Goal: Task Accomplishment & Management: Complete application form

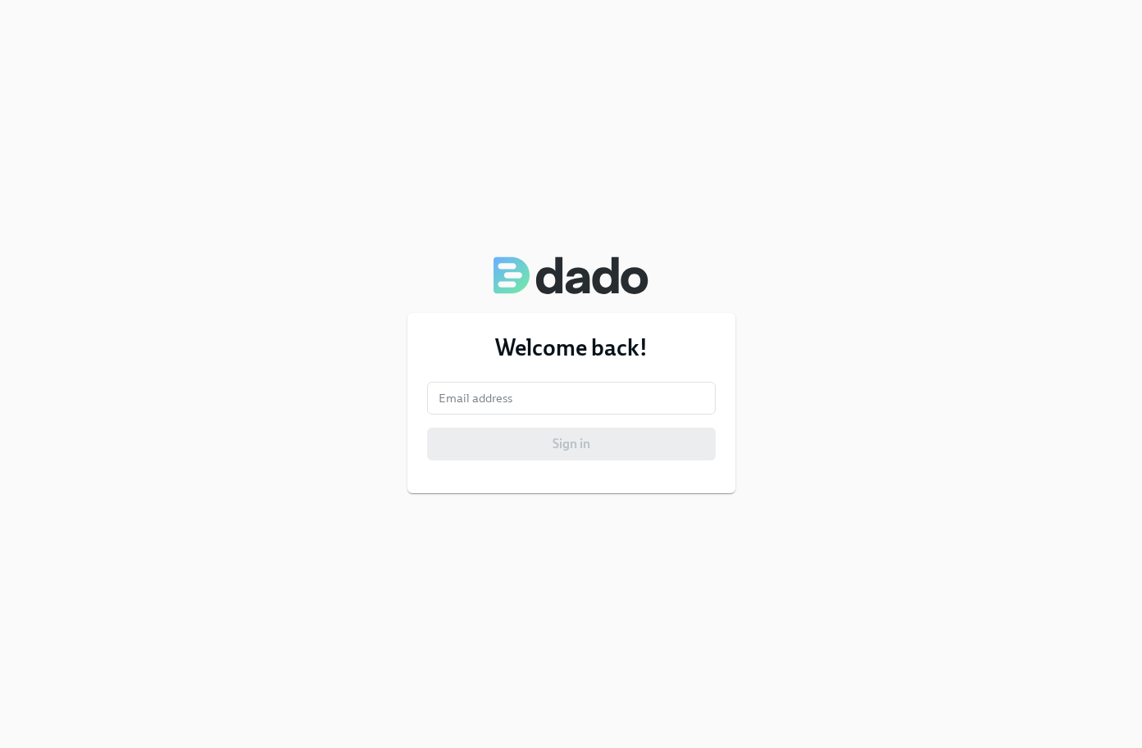
click at [538, 416] on form "Email address Email address Sign in" at bounding box center [571, 421] width 288 height 79
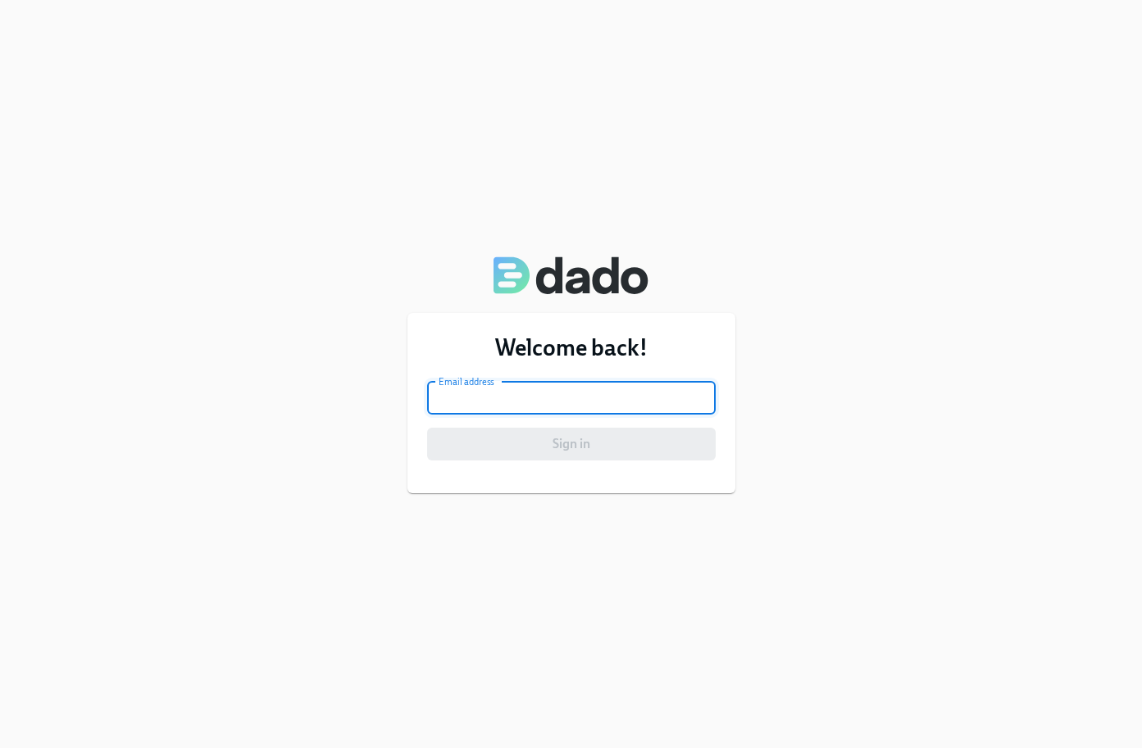
click at [538, 388] on input "email" at bounding box center [571, 398] width 288 height 33
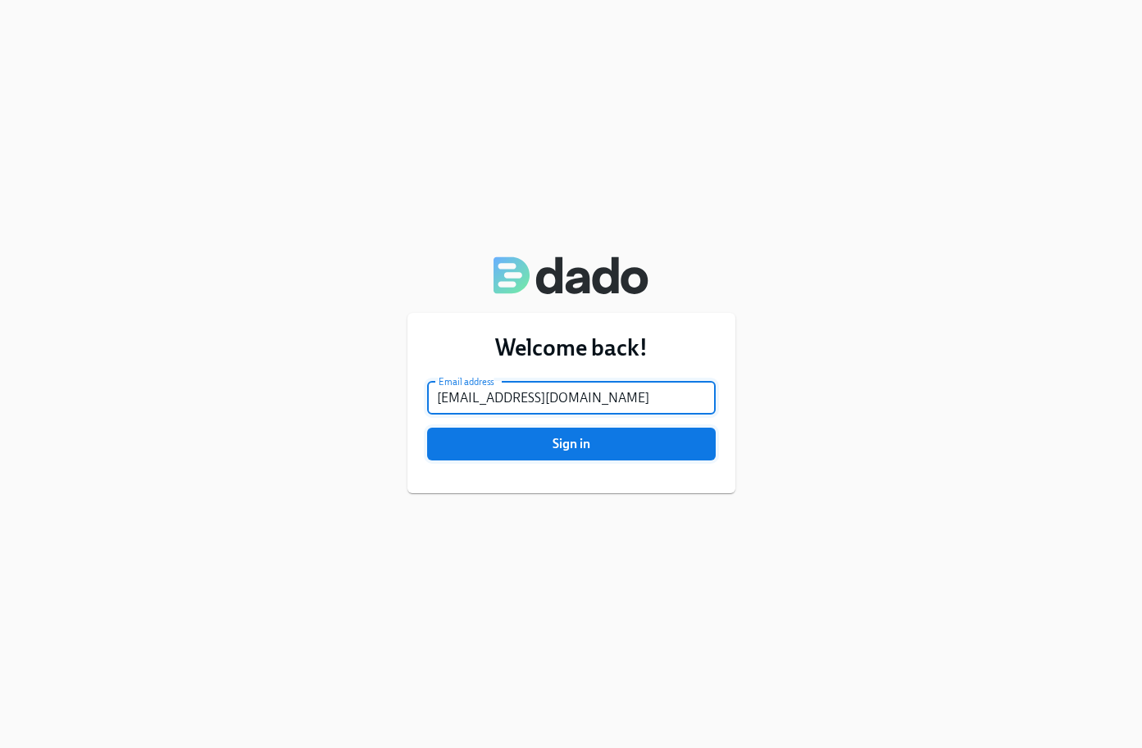
type input "ashlynnevb.aa@gmail.com"
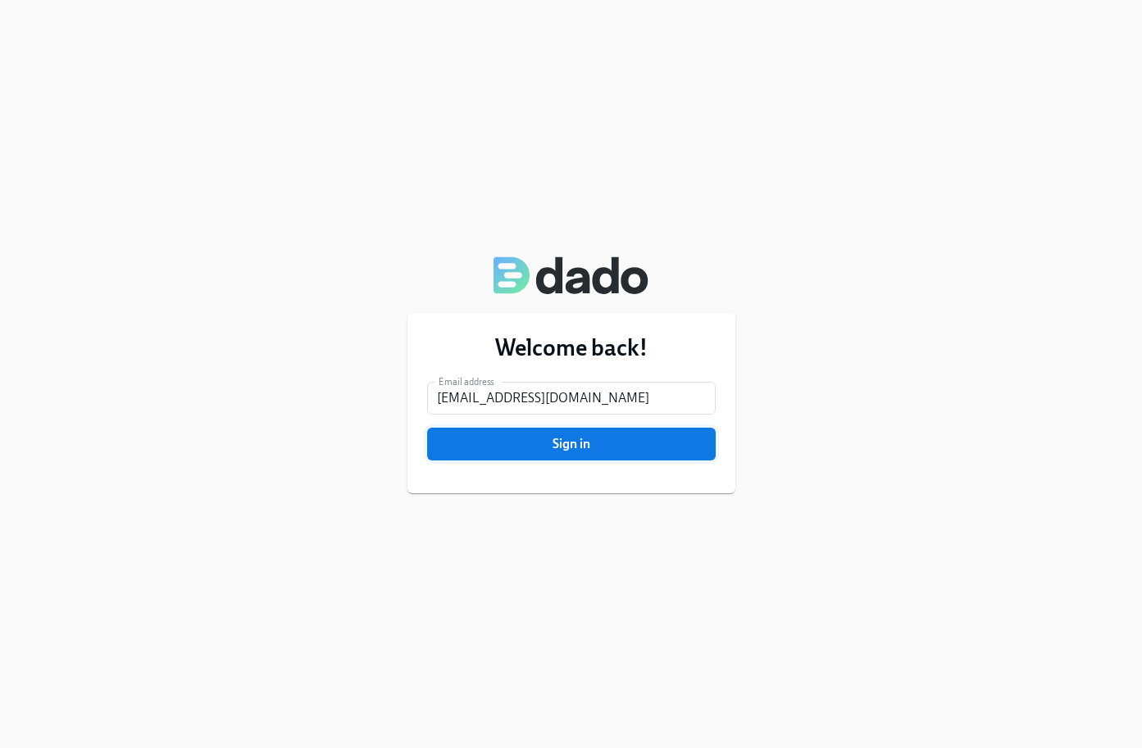
click at [545, 446] on span "Sign in" at bounding box center [571, 444] width 266 height 16
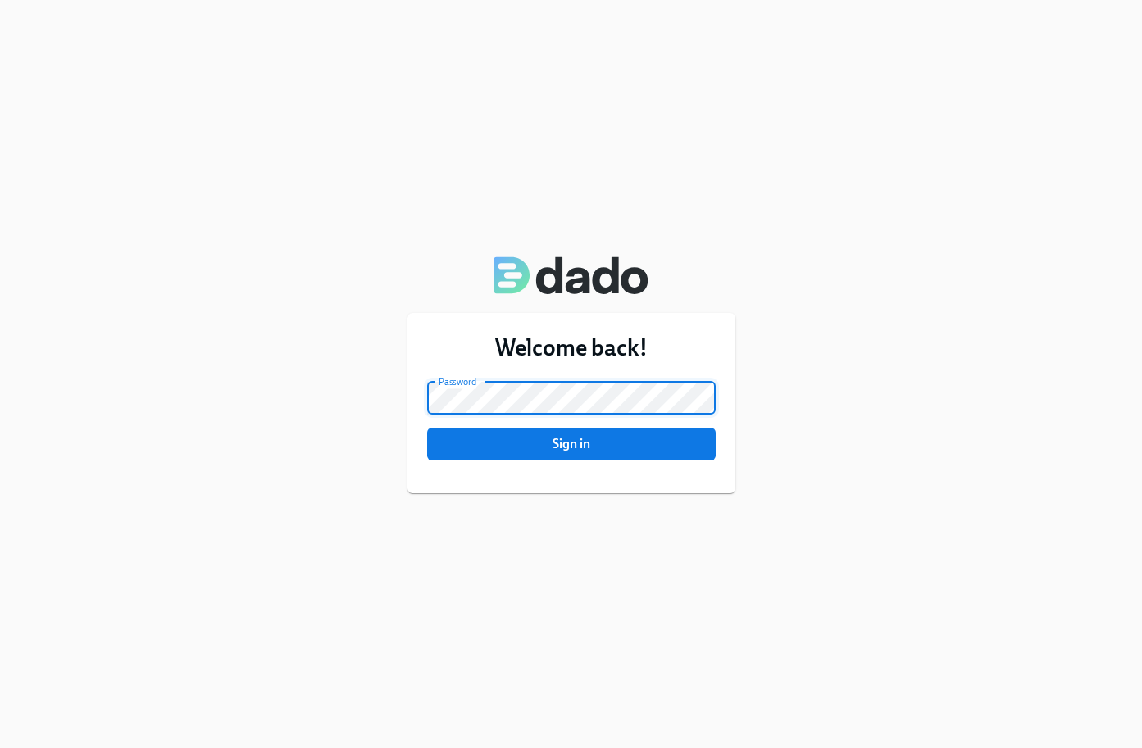
click at [427, 428] on button "Sign in" at bounding box center [571, 444] width 288 height 33
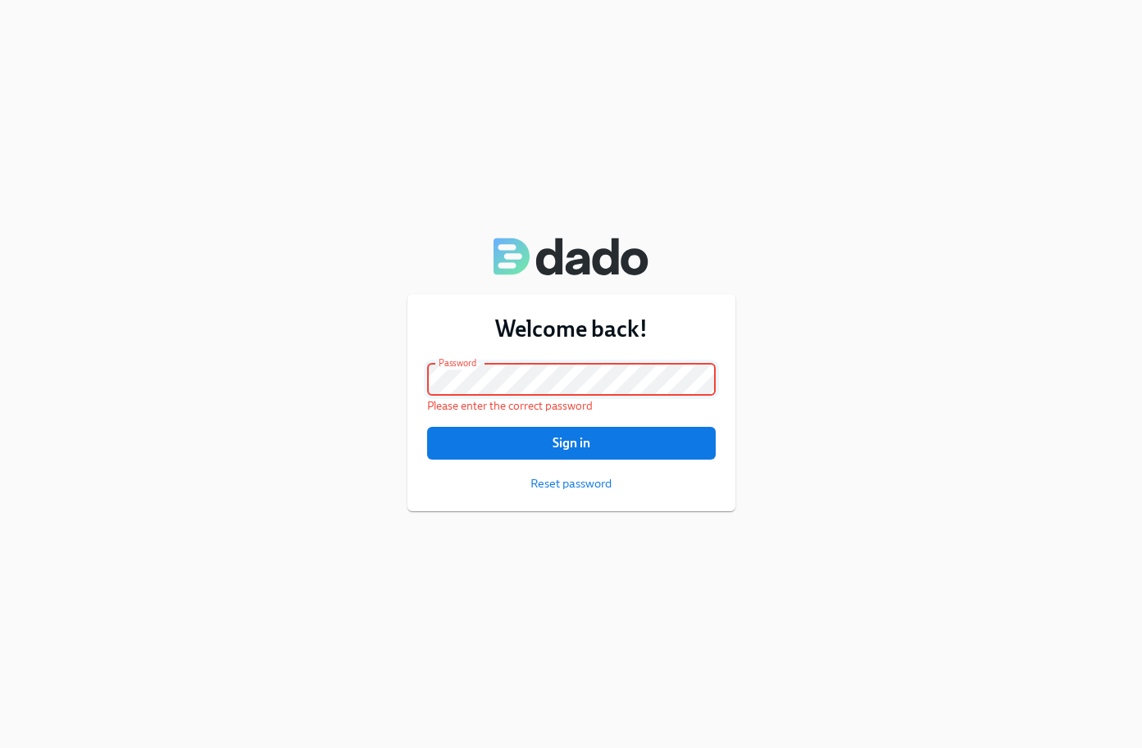
click at [427, 427] on button "Sign in" at bounding box center [571, 443] width 288 height 33
click at [554, 486] on span "Reset password" at bounding box center [570, 483] width 81 height 16
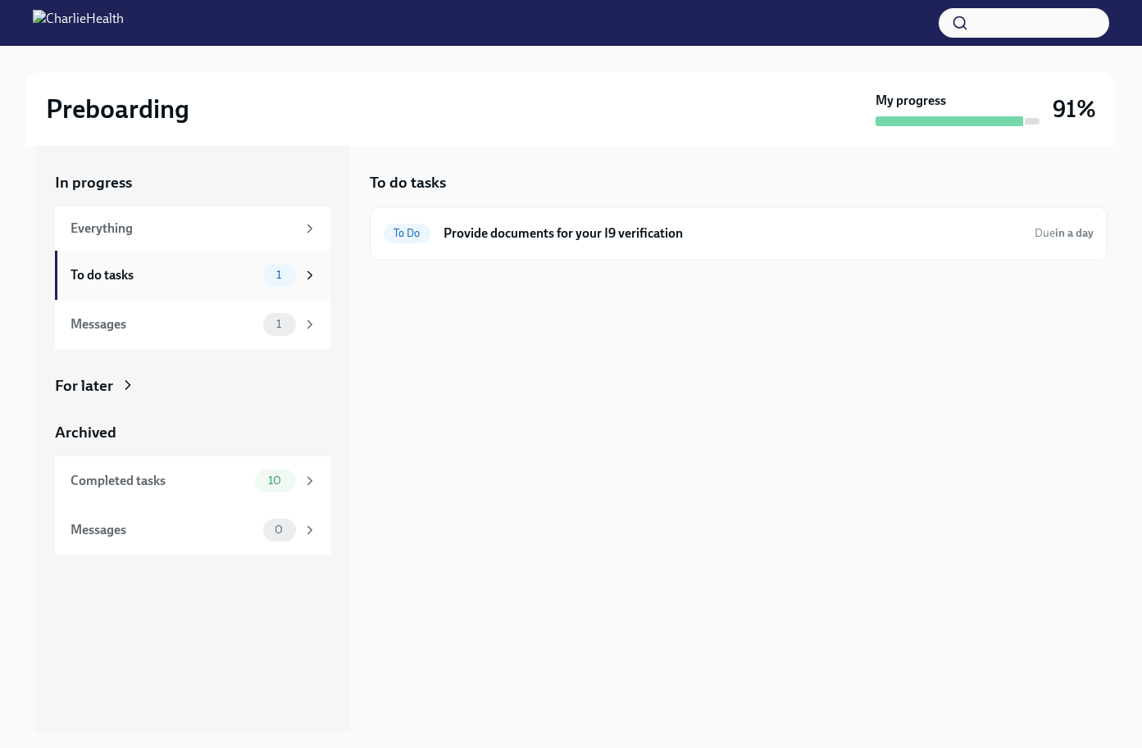
click at [260, 284] on div "To do tasks 1" at bounding box center [193, 275] width 247 height 23
click at [661, 252] on div "To Do Provide documents for your I9 verification Due in a day" at bounding box center [739, 234] width 738 height 54
click at [633, 239] on h6 "Provide documents for your I9 verification" at bounding box center [732, 234] width 578 height 18
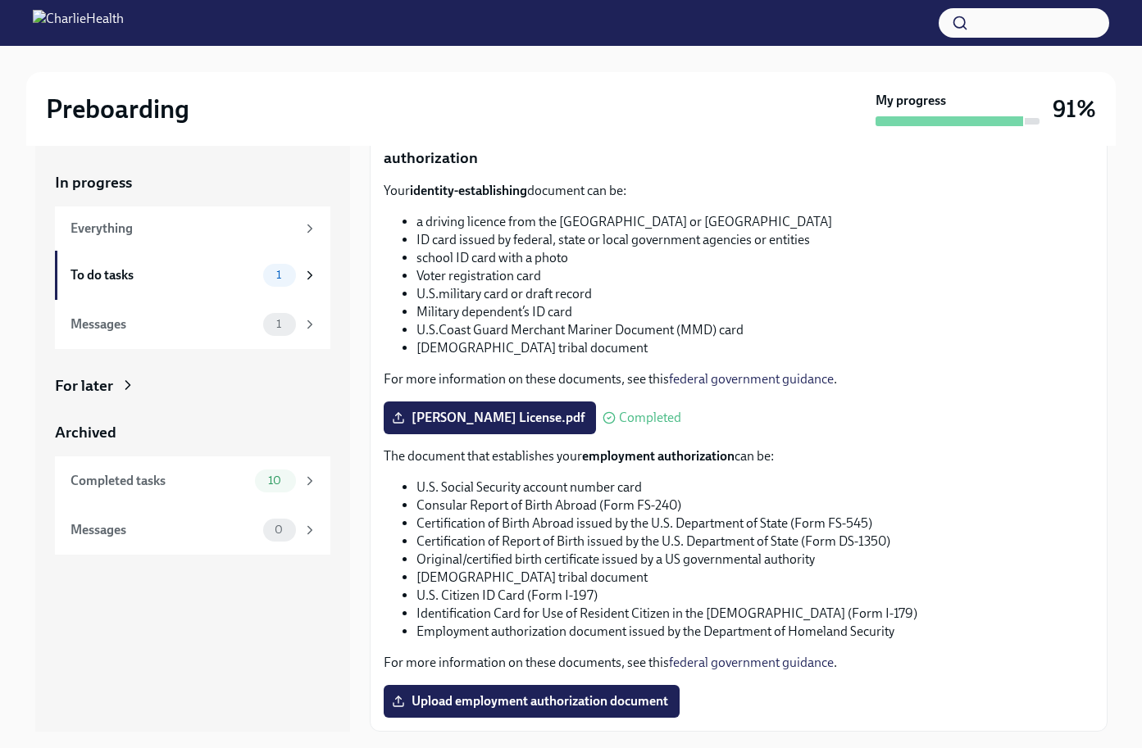
scroll to position [30, 0]
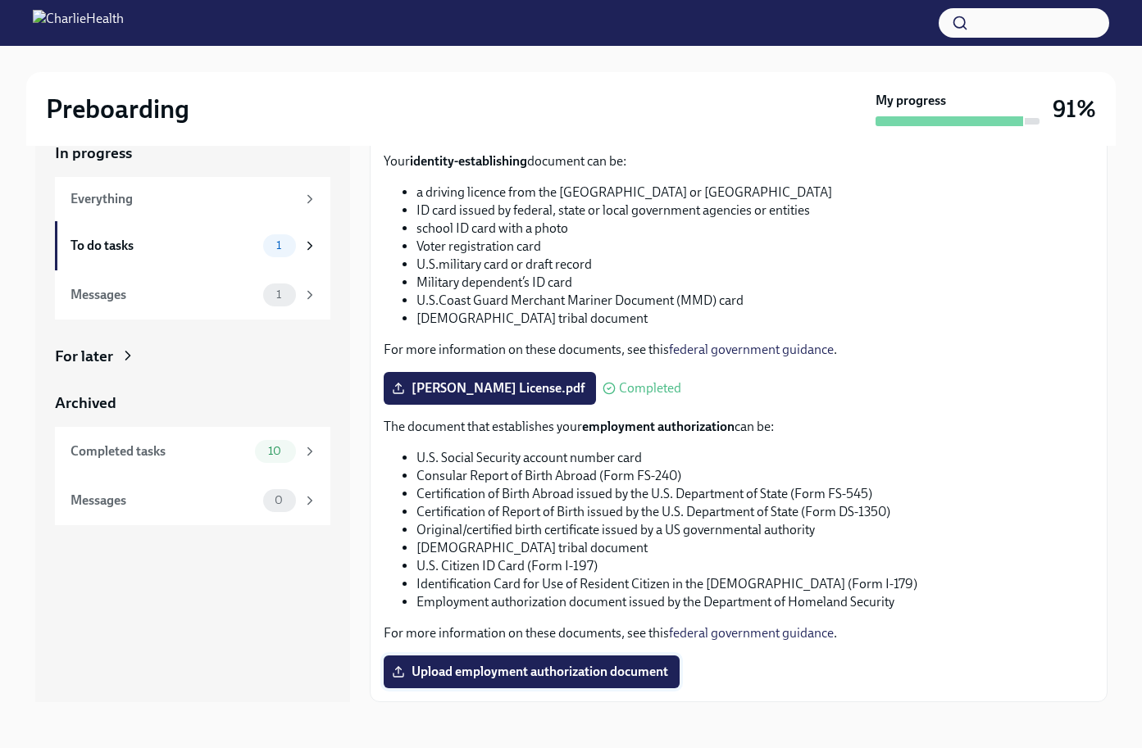
click at [556, 675] on span "Upload employment authorization document" at bounding box center [531, 672] width 273 height 16
click at [0, 0] on input "Upload employment authorization document" at bounding box center [0, 0] width 0 height 0
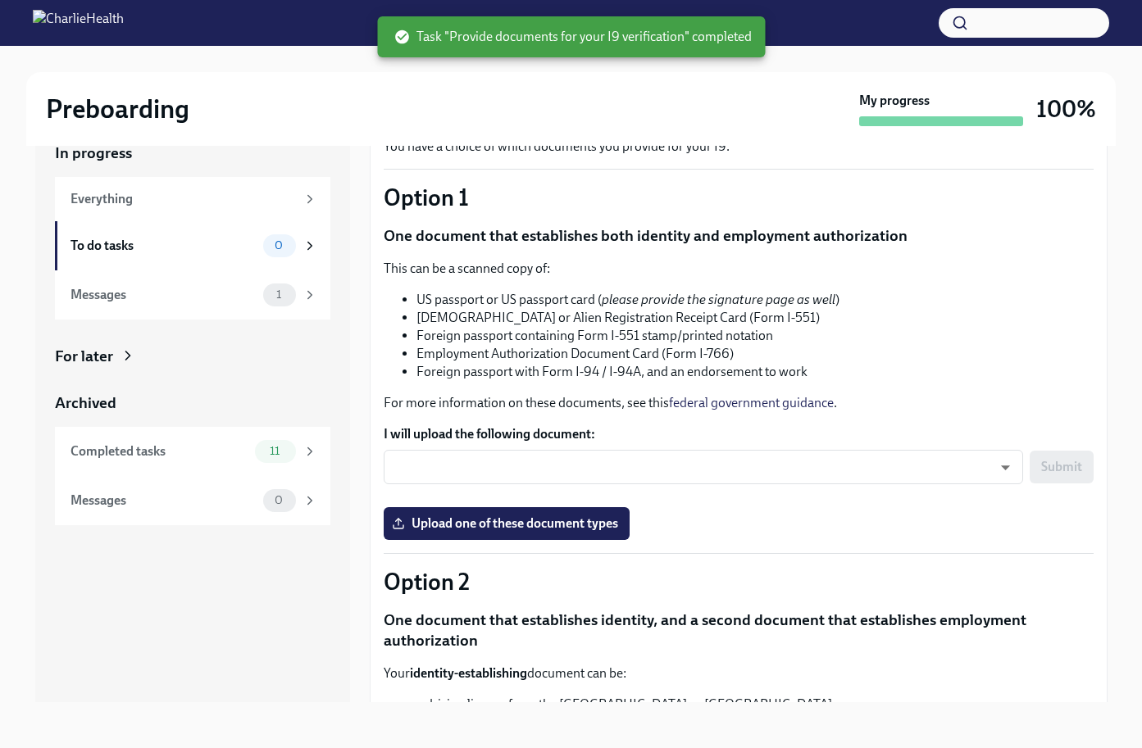
scroll to position [0, 0]
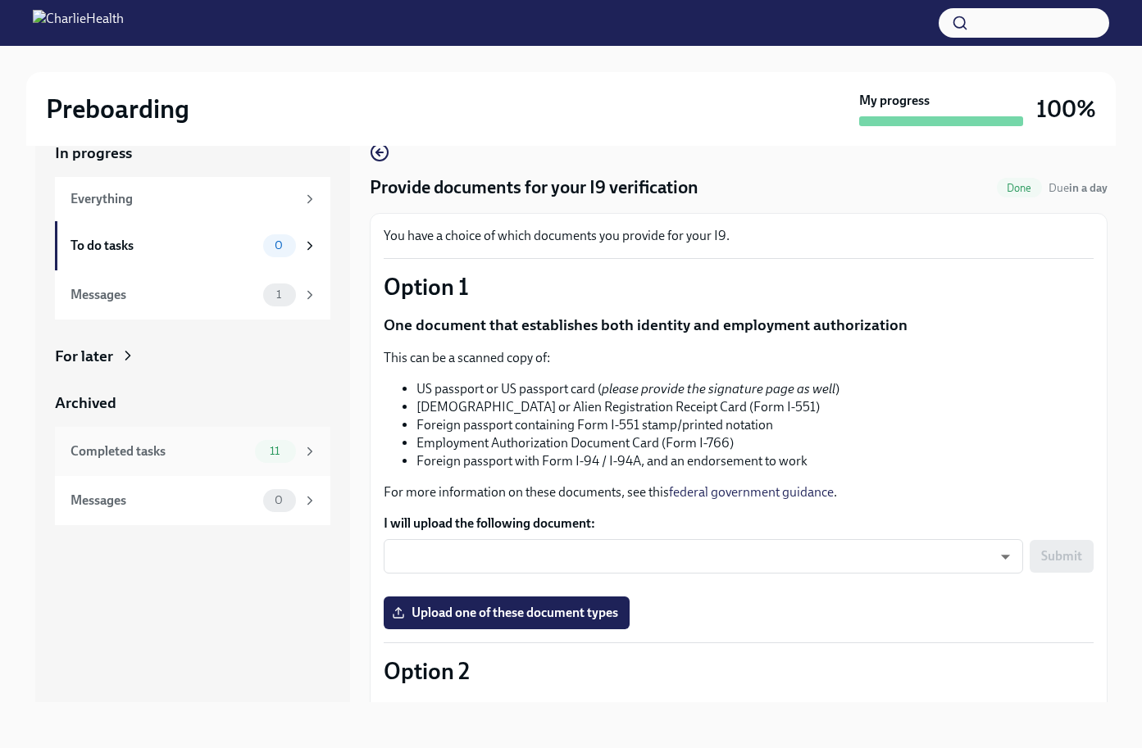
click at [196, 456] on div "Completed tasks" at bounding box center [159, 452] width 178 height 18
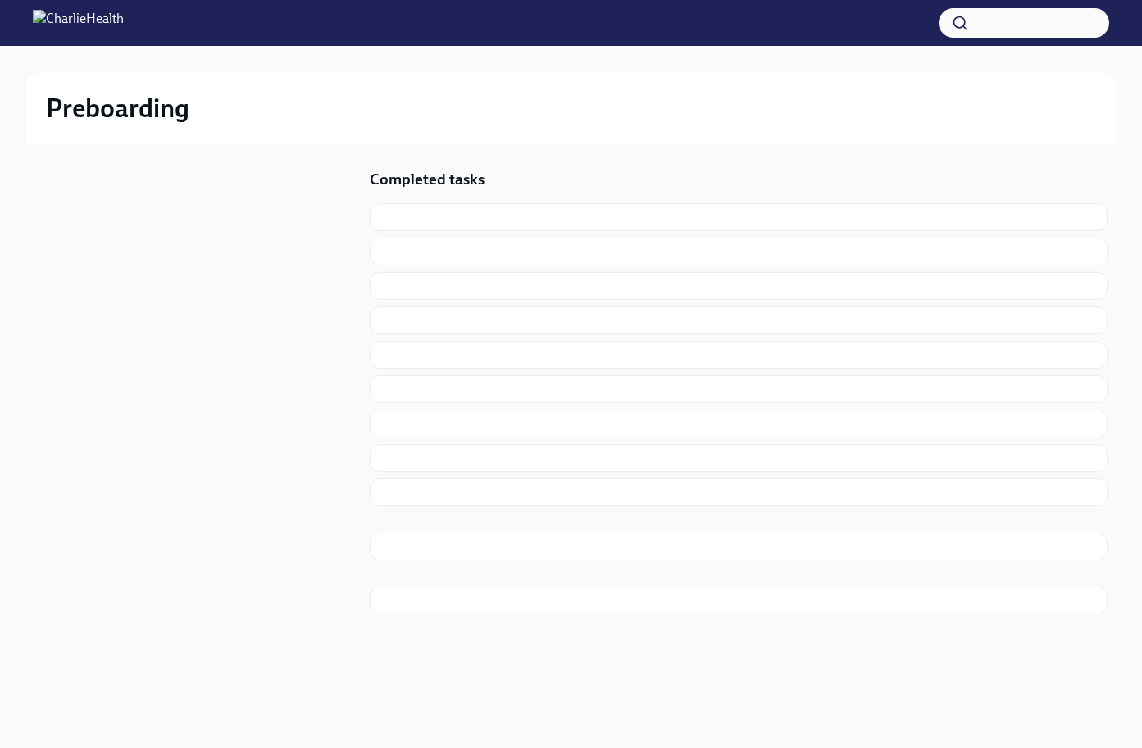
scroll to position [2, 0]
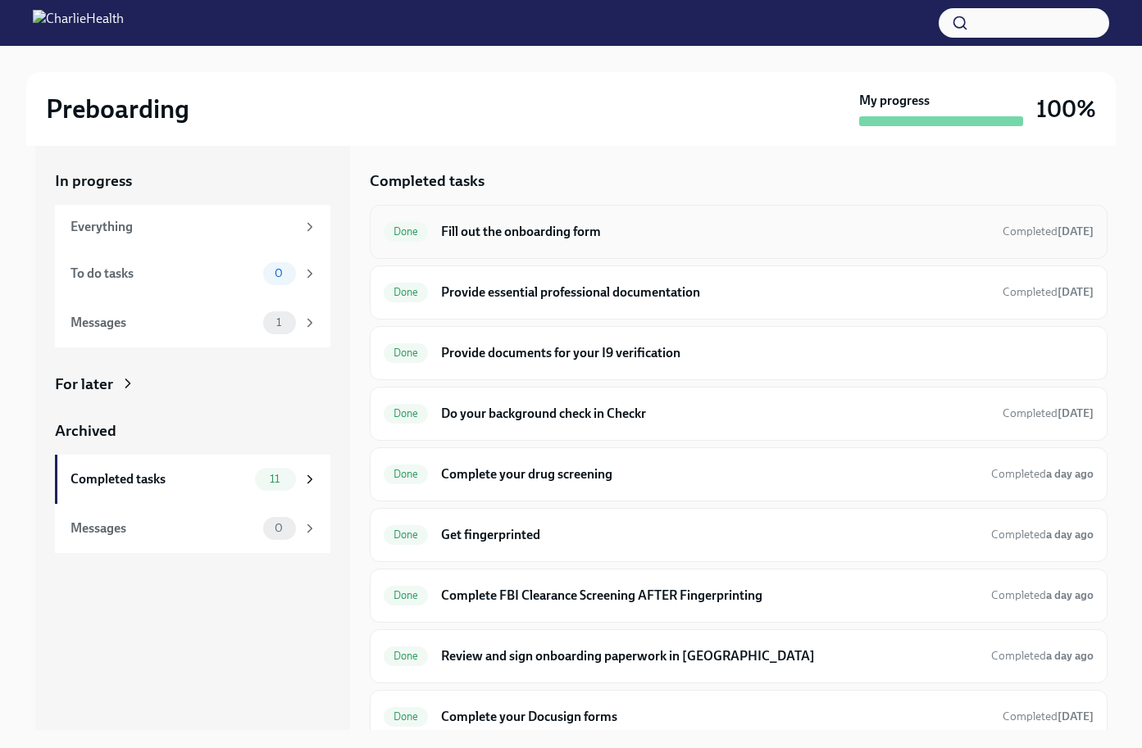
click at [636, 237] on h6 "Fill out the onboarding form" at bounding box center [714, 232] width 547 height 18
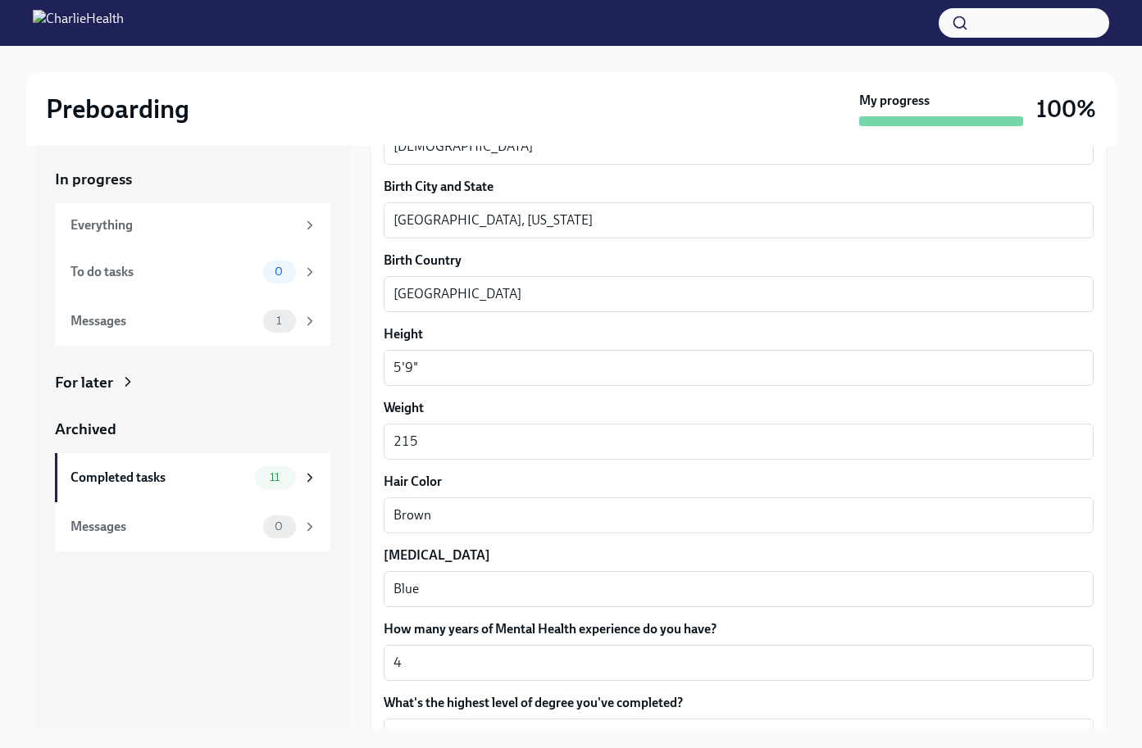
scroll to position [1342, 0]
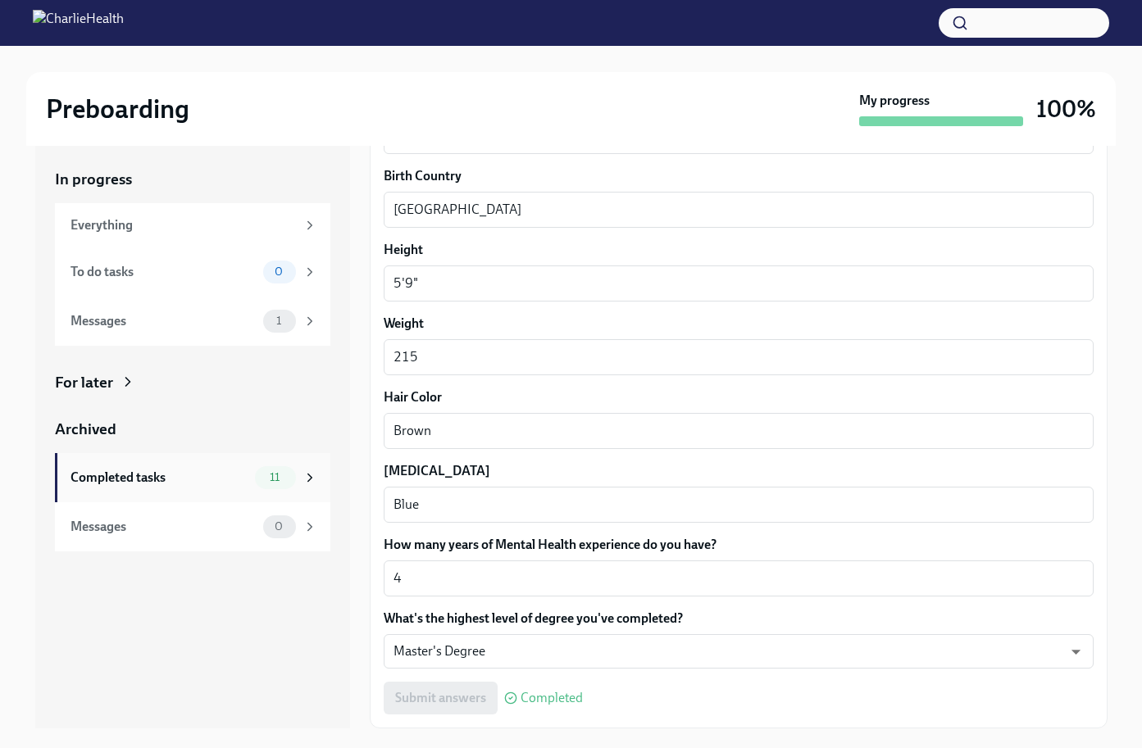
click at [208, 471] on div "Completed tasks" at bounding box center [159, 478] width 178 height 18
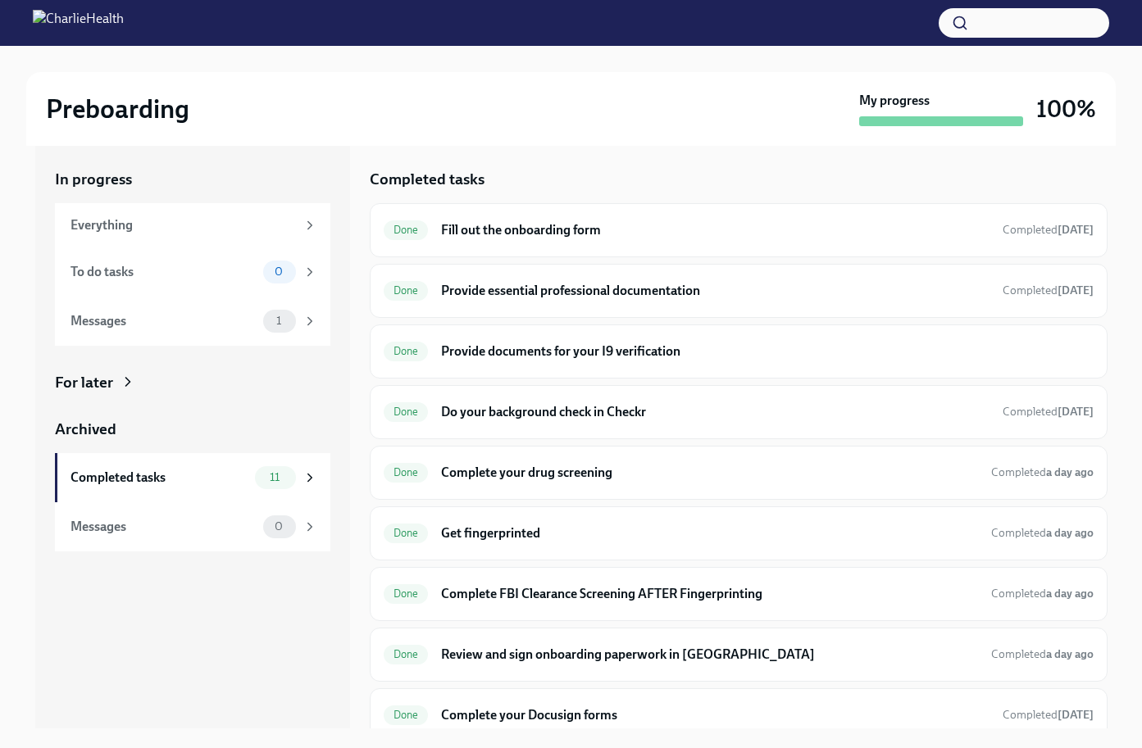
scroll to position [2, 0]
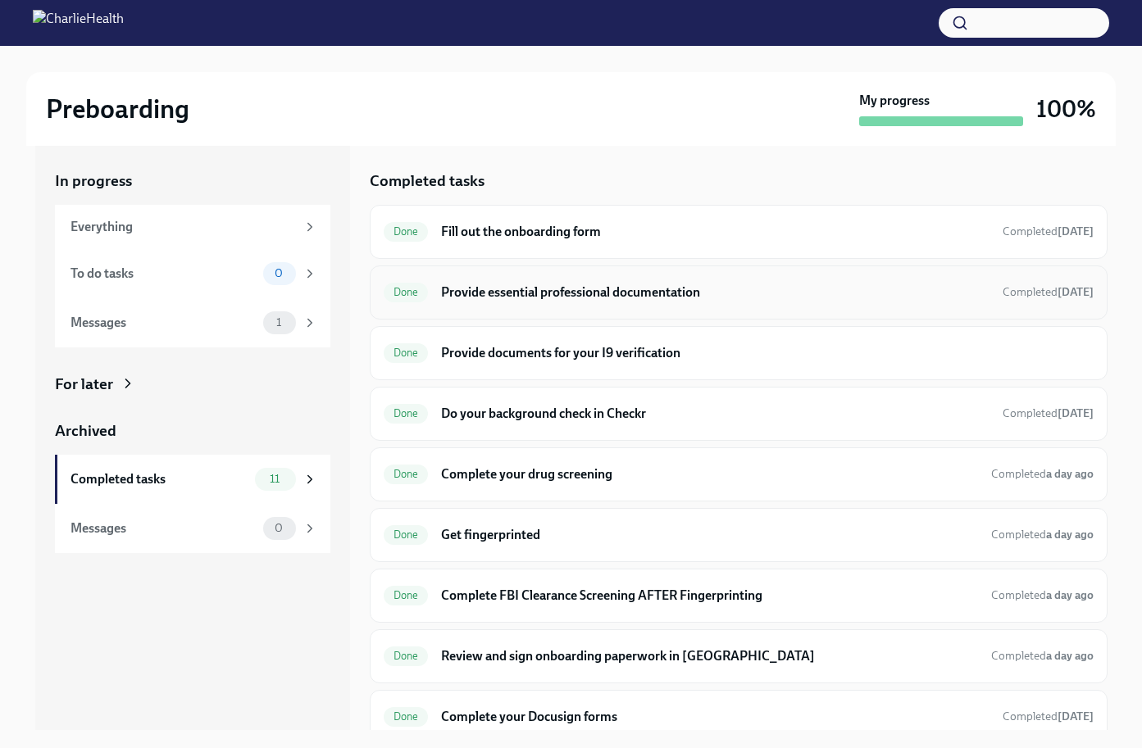
click at [593, 294] on h6 "Provide essential professional documentation" at bounding box center [714, 293] width 547 height 18
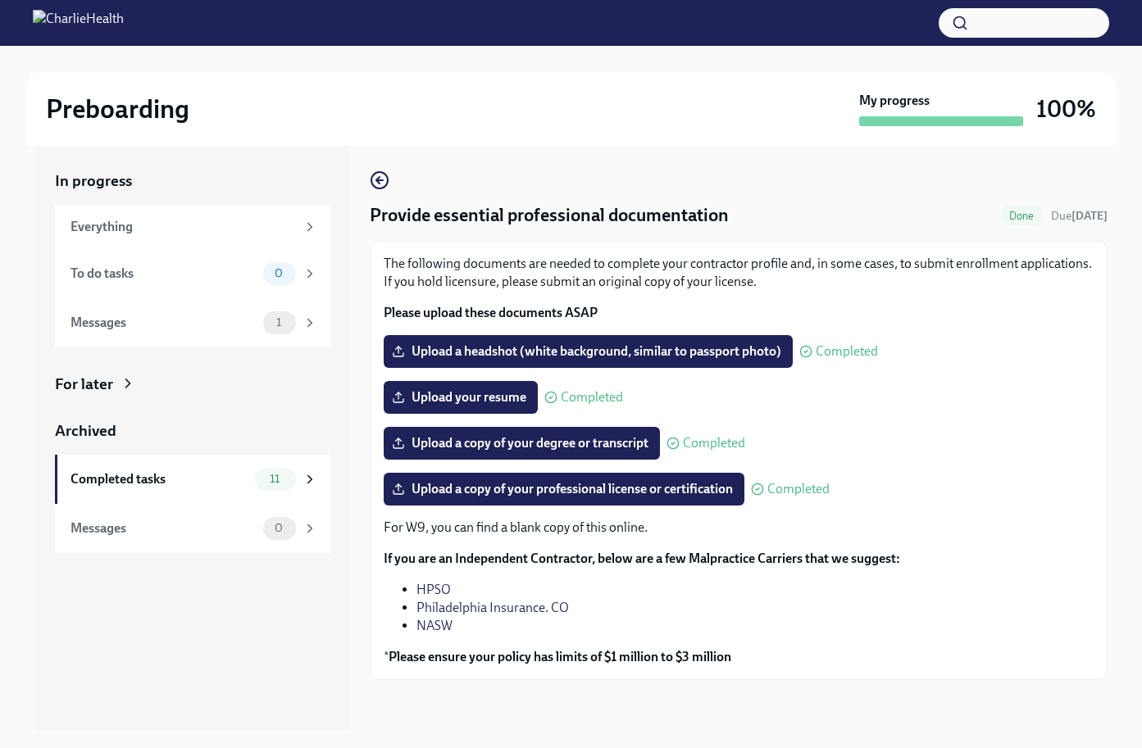
scroll to position [3, 0]
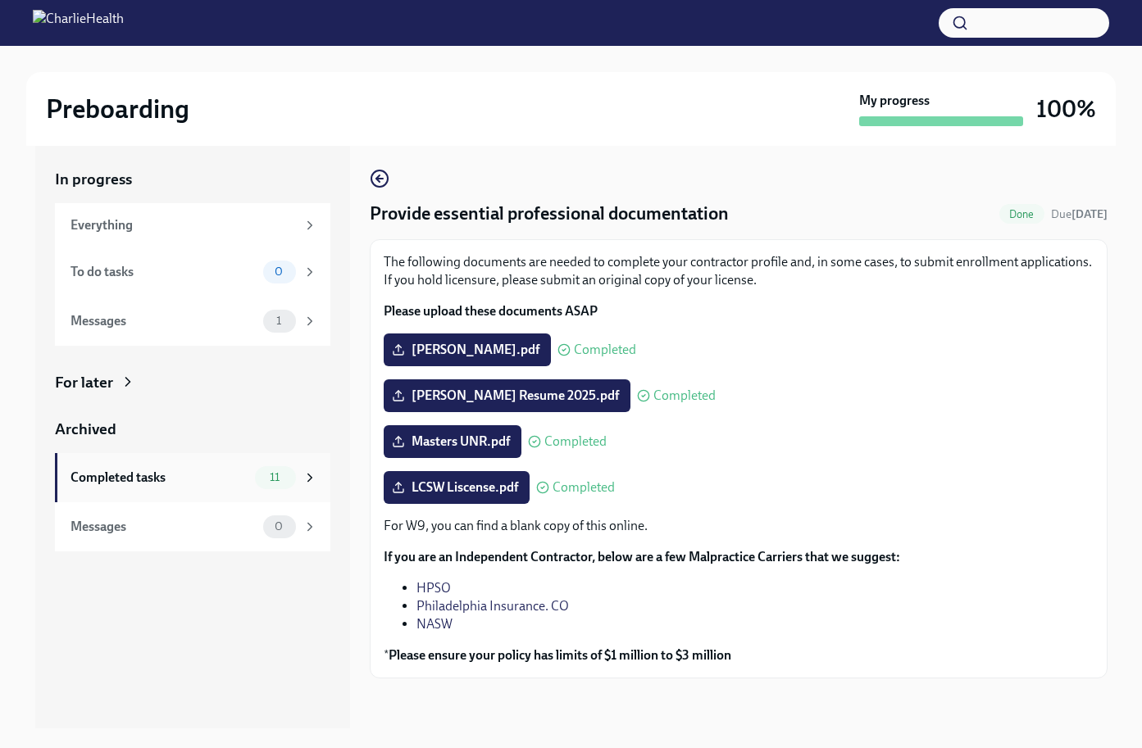
click at [215, 481] on div "Completed tasks" at bounding box center [159, 478] width 178 height 18
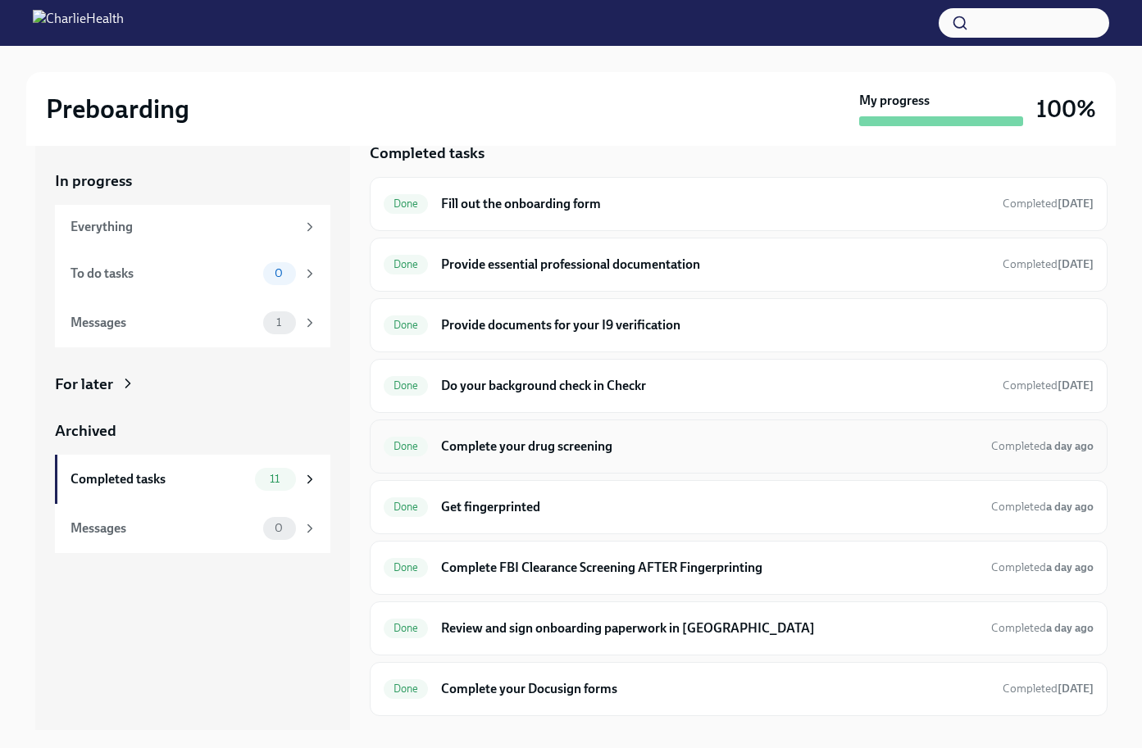
scroll to position [175, 0]
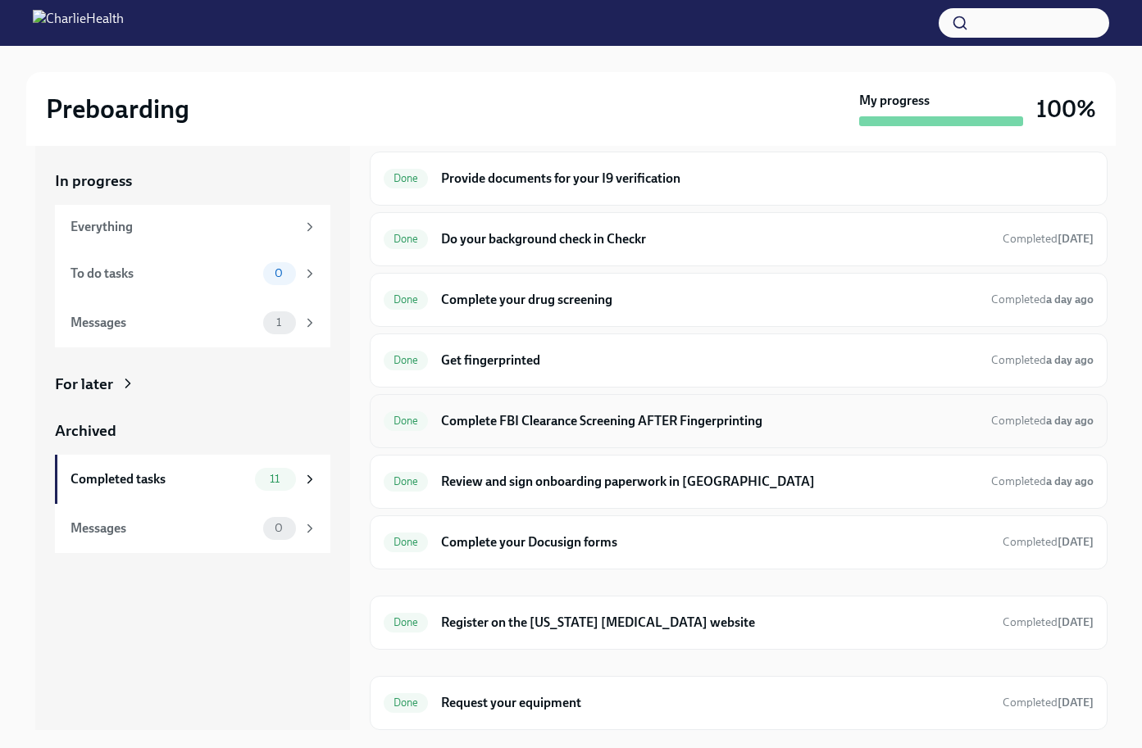
click at [593, 419] on h6 "Complete FBI Clearance Screening AFTER Fingerprinting" at bounding box center [709, 421] width 536 height 18
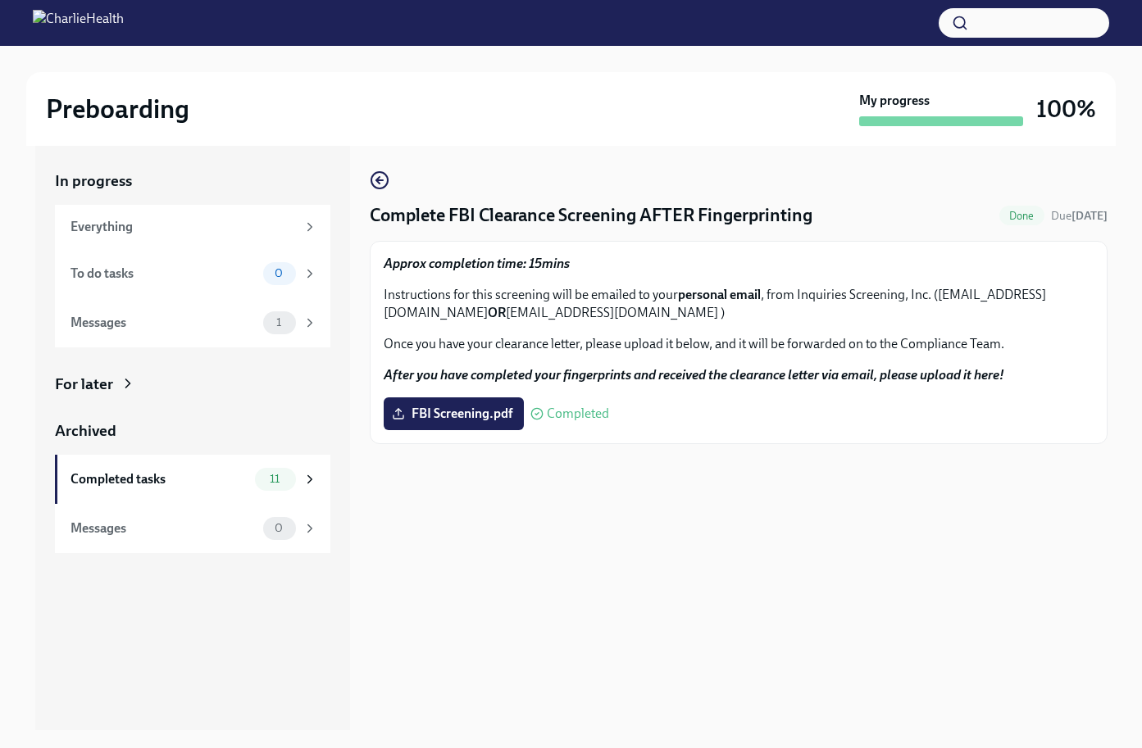
scroll to position [3, 0]
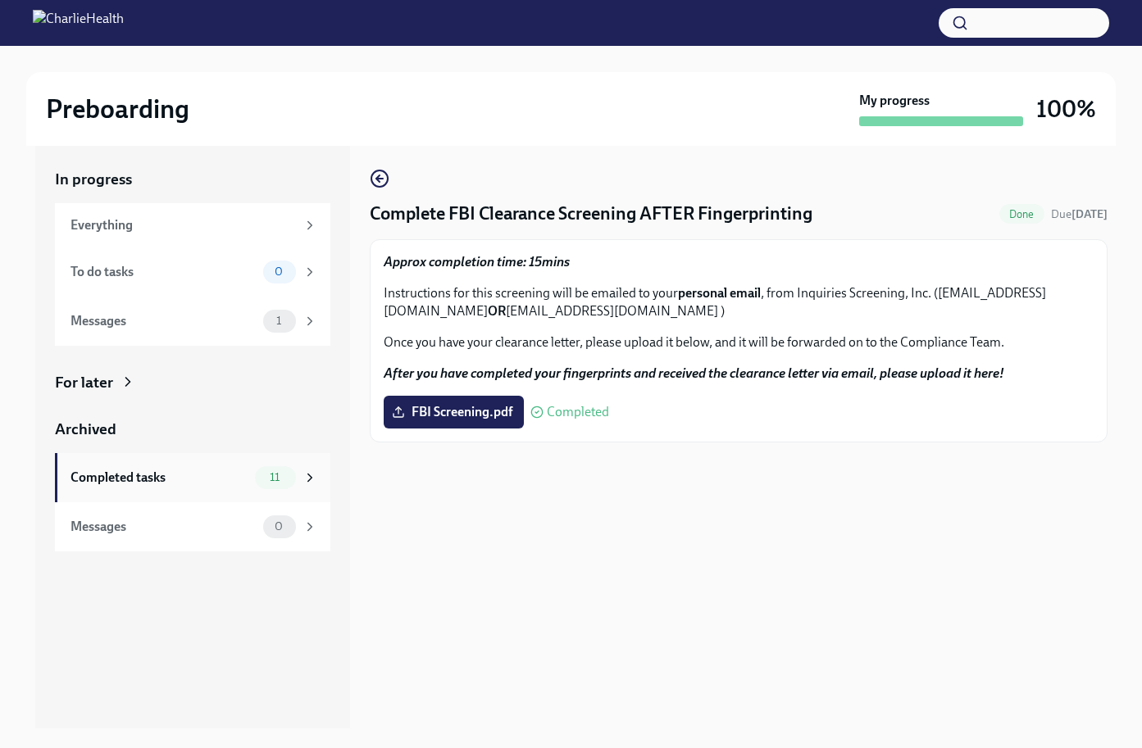
click at [223, 482] on div "Completed tasks" at bounding box center [159, 478] width 178 height 18
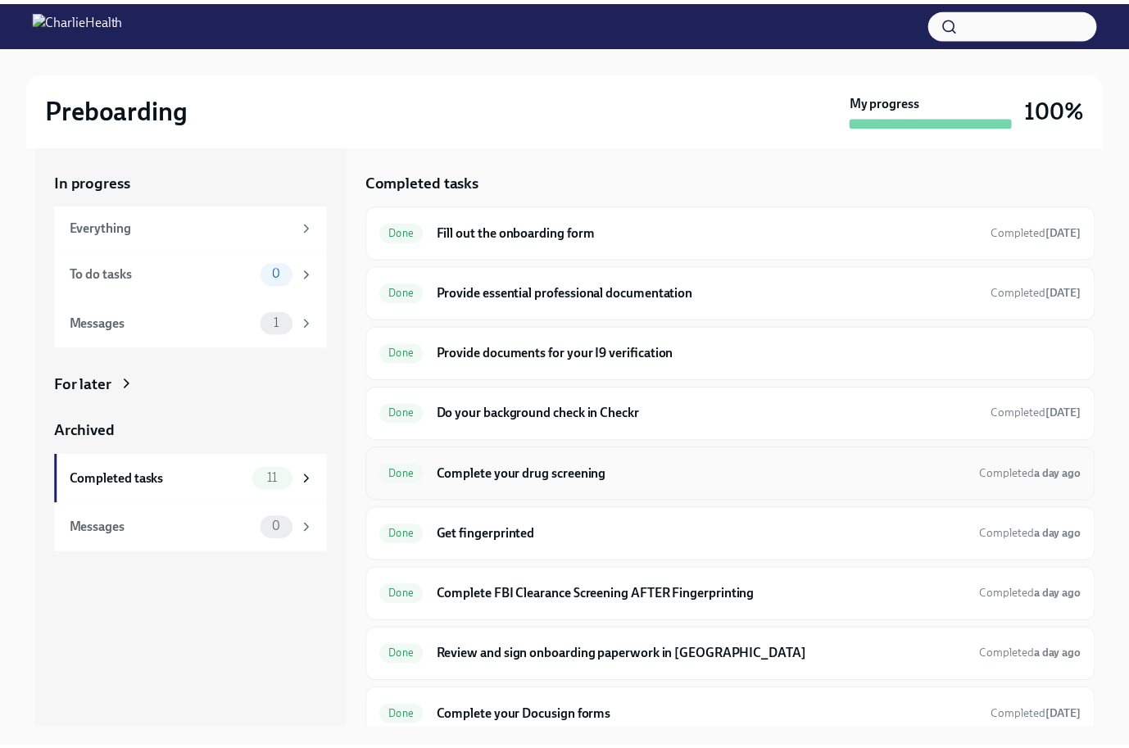
scroll to position [175, 0]
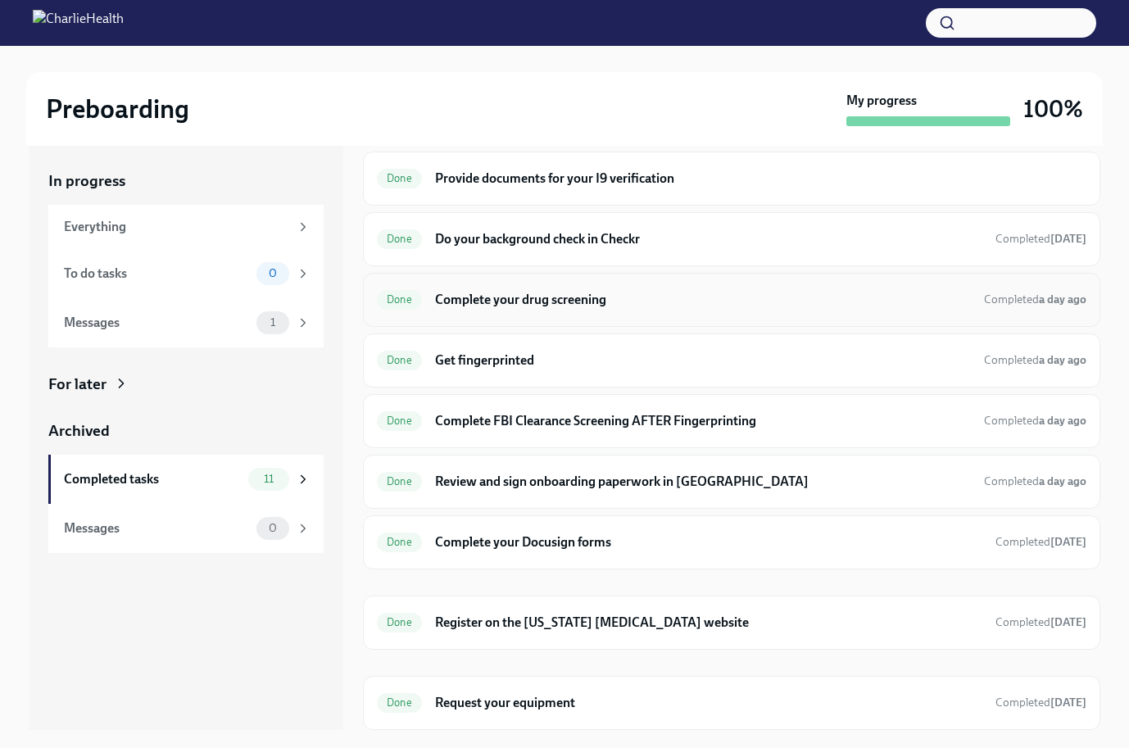
click at [463, 298] on h6 "Complete your drug screening" at bounding box center [703, 300] width 536 height 18
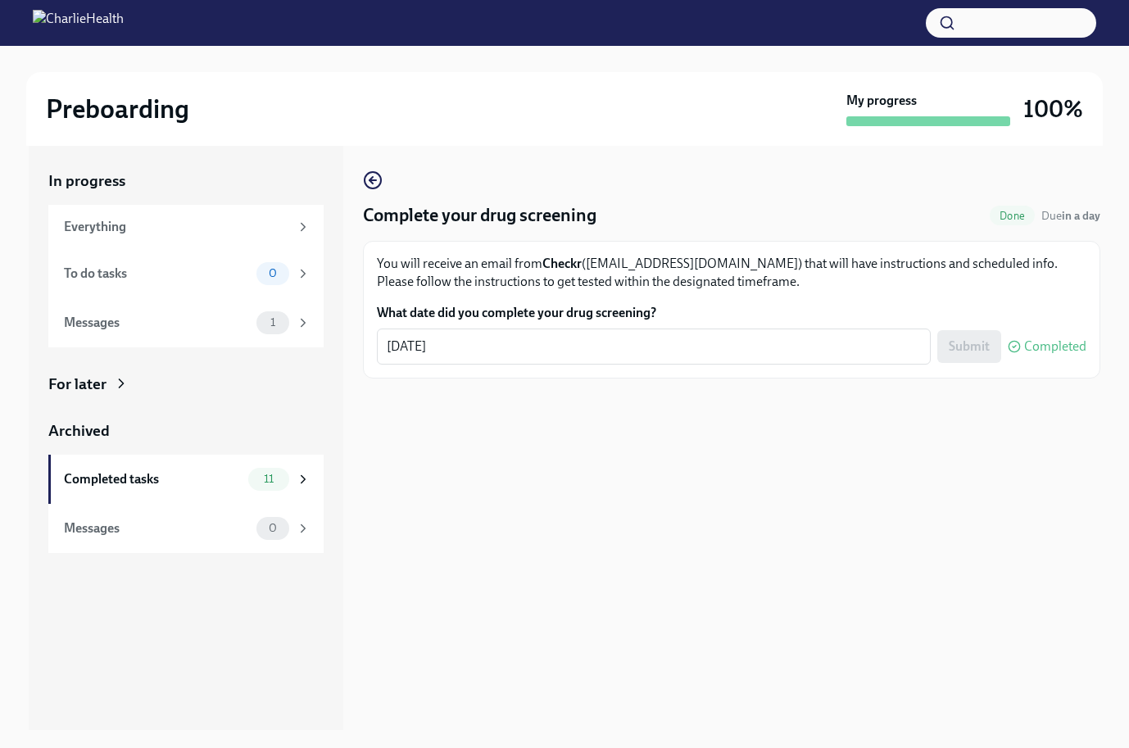
scroll to position [3, 0]
click at [184, 469] on div "Completed tasks 11" at bounding box center [187, 477] width 247 height 23
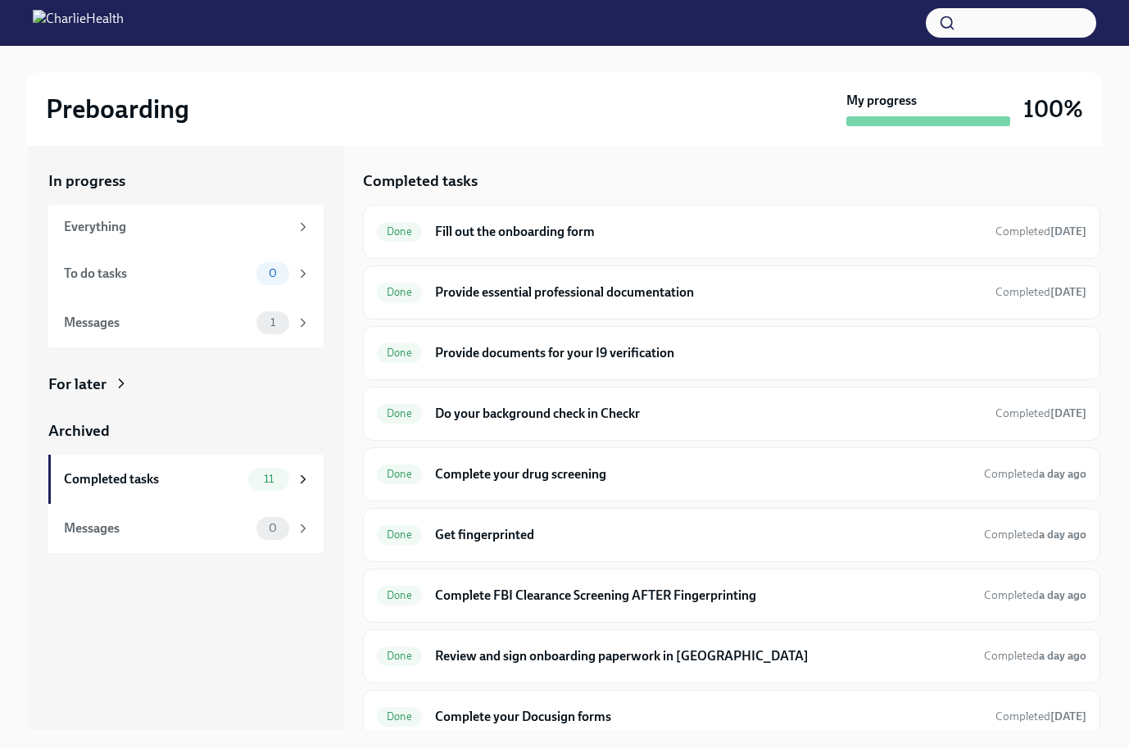
click at [124, 30] on img at bounding box center [78, 23] width 91 height 26
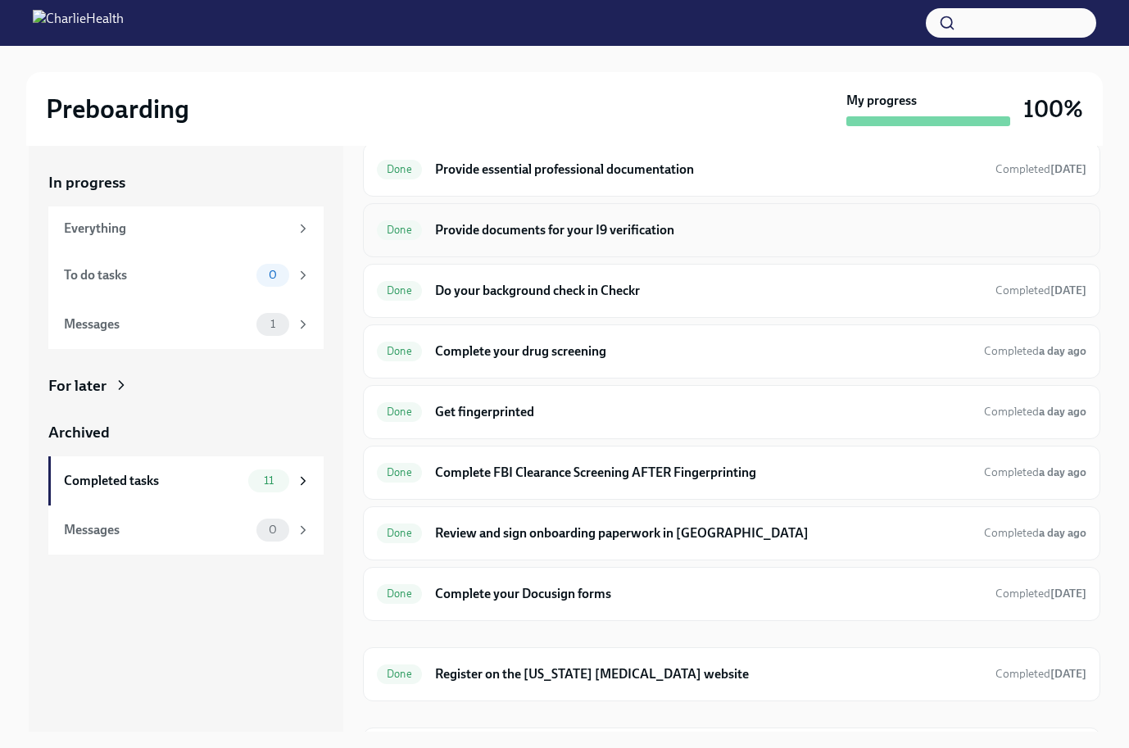
scroll to position [135, 0]
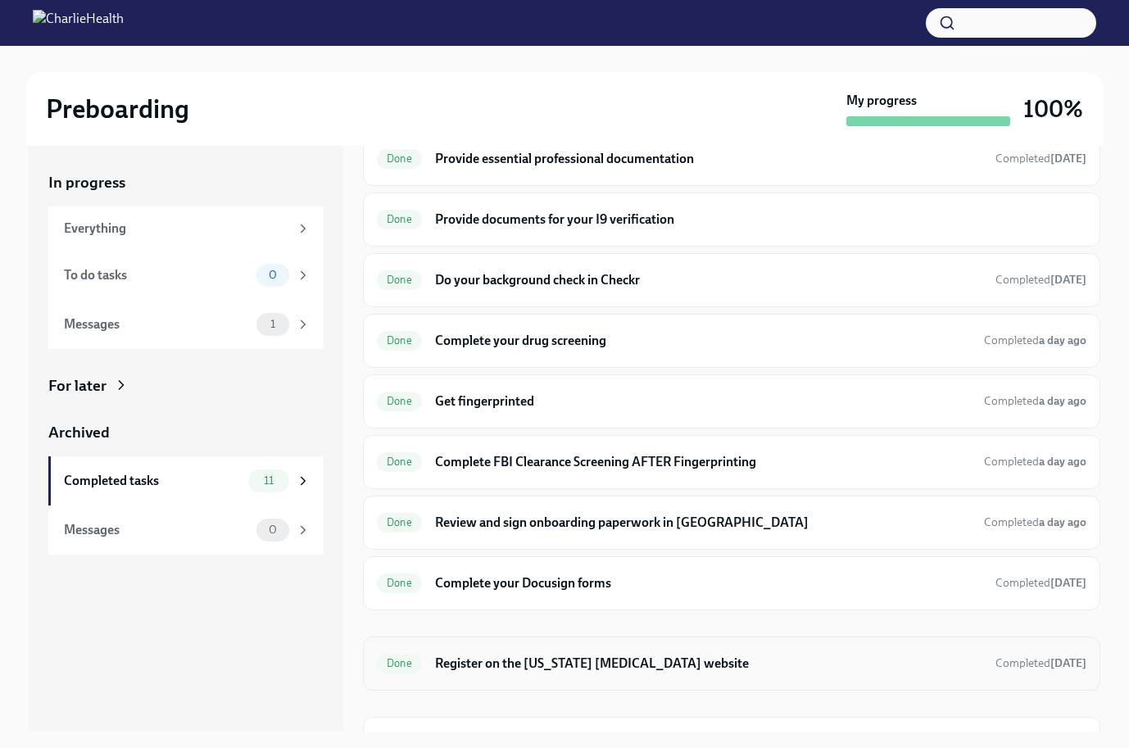
click at [629, 667] on h6 "Register on the [US_STATE] [MEDICAL_DATA] website" at bounding box center [708, 664] width 547 height 18
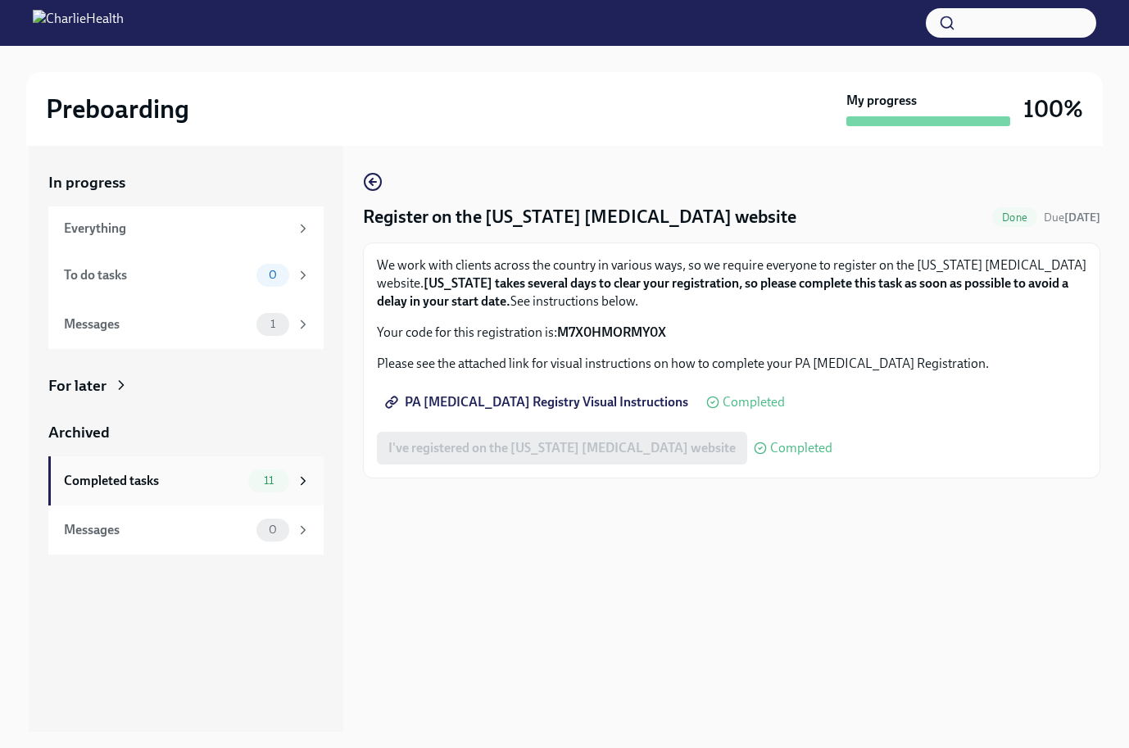
click at [213, 496] on div "Completed tasks 11" at bounding box center [185, 480] width 275 height 49
